Goal: Connect with others: Connect with others

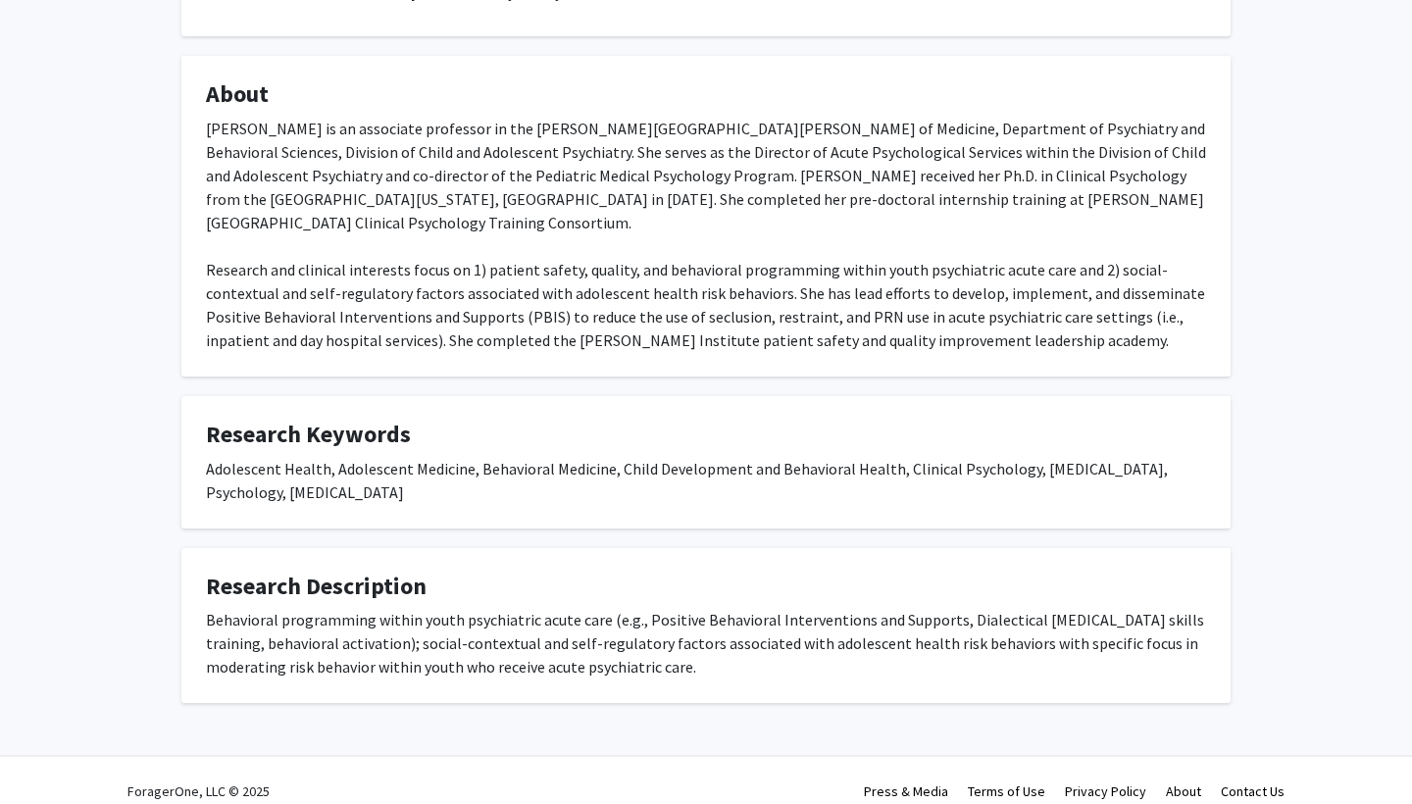
scroll to position [268, 0]
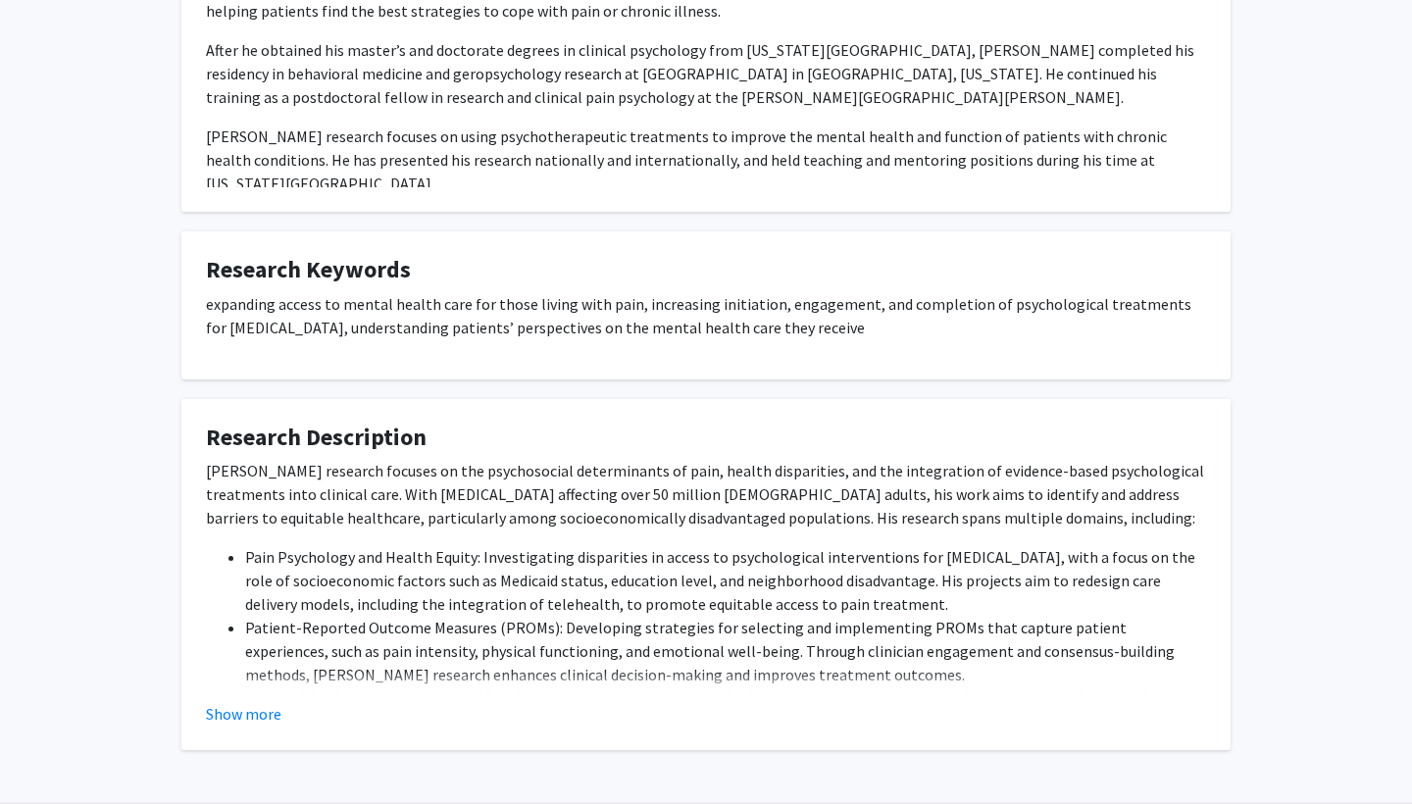
scroll to position [499, 0]
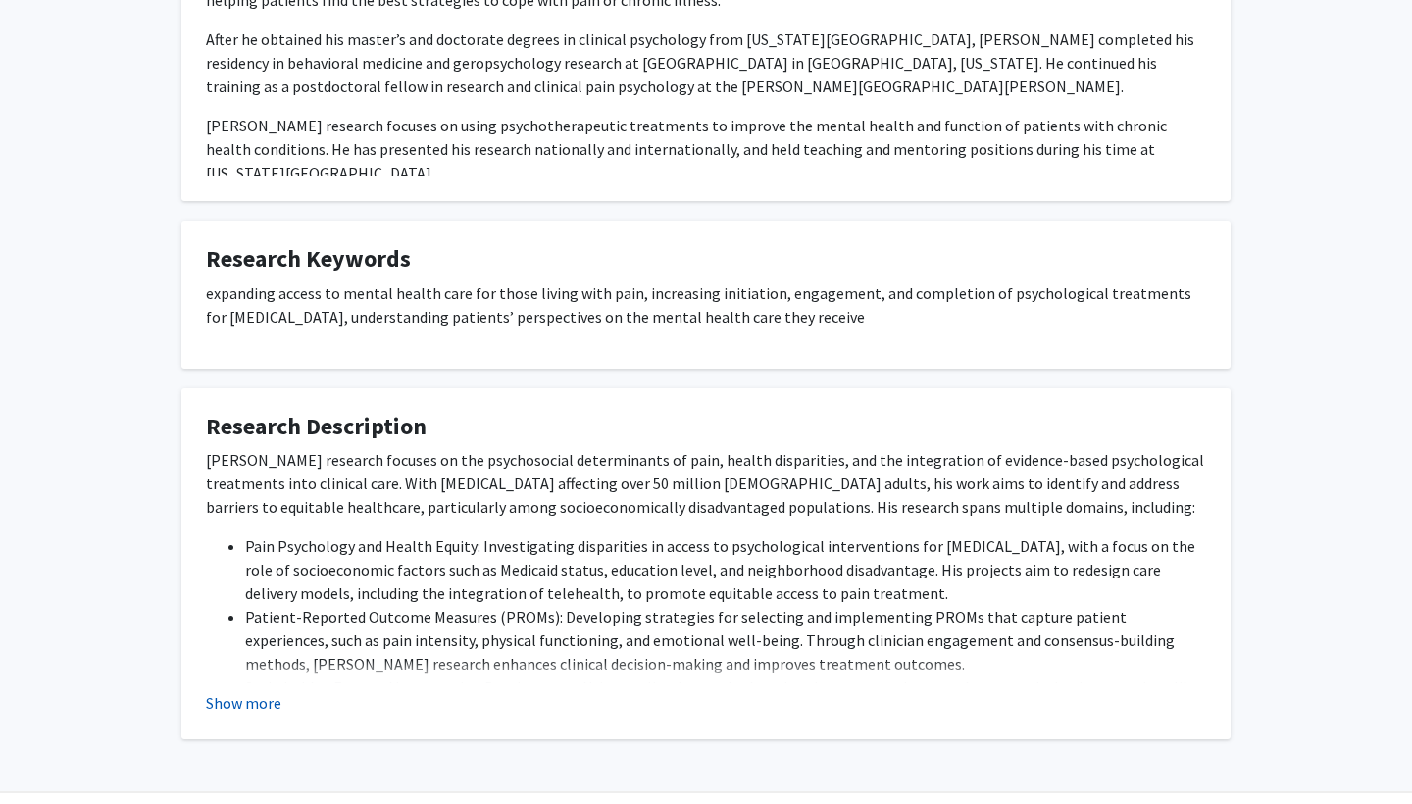
click at [242, 691] on button "Show more" at bounding box center [244, 703] width 76 height 24
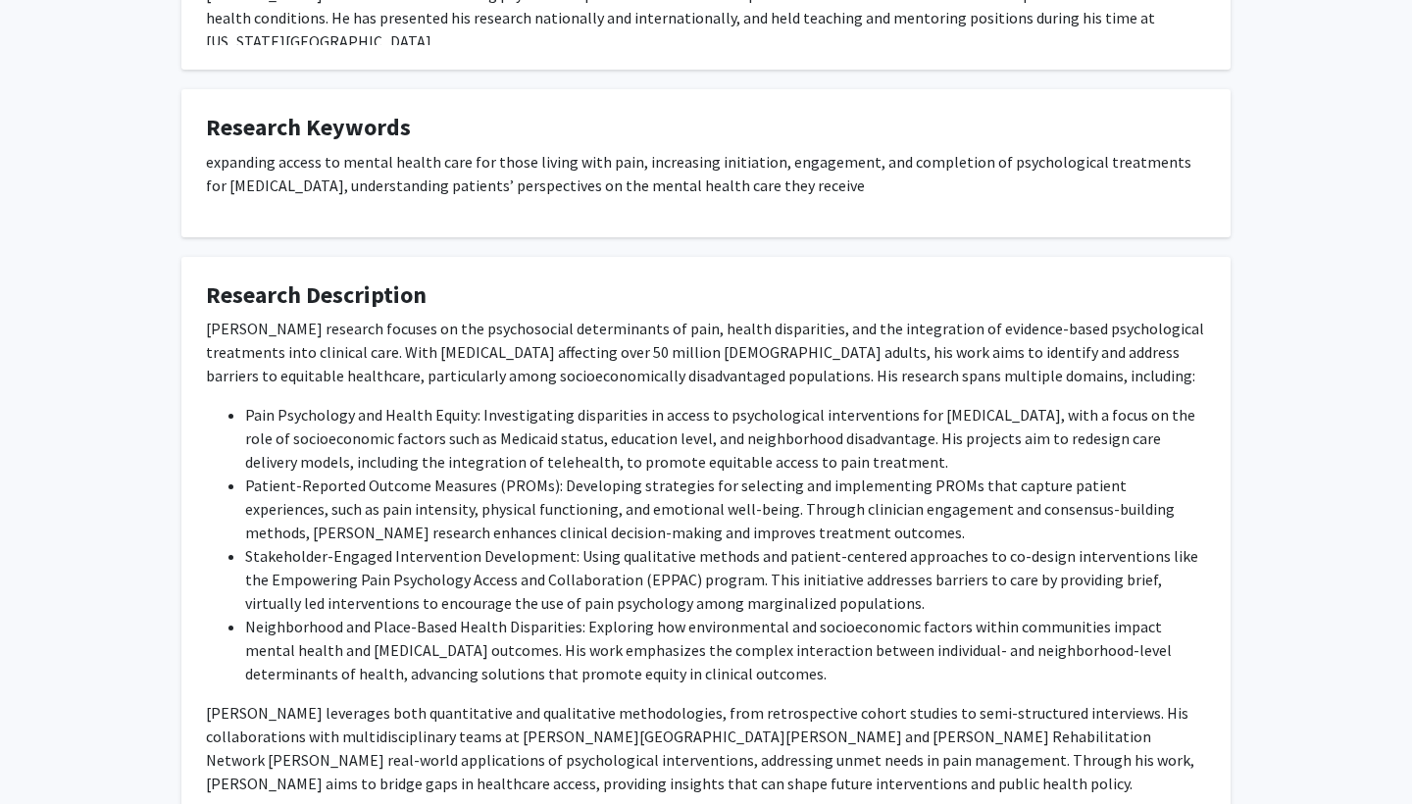
scroll to position [633, 0]
